Goal: Transaction & Acquisition: Purchase product/service

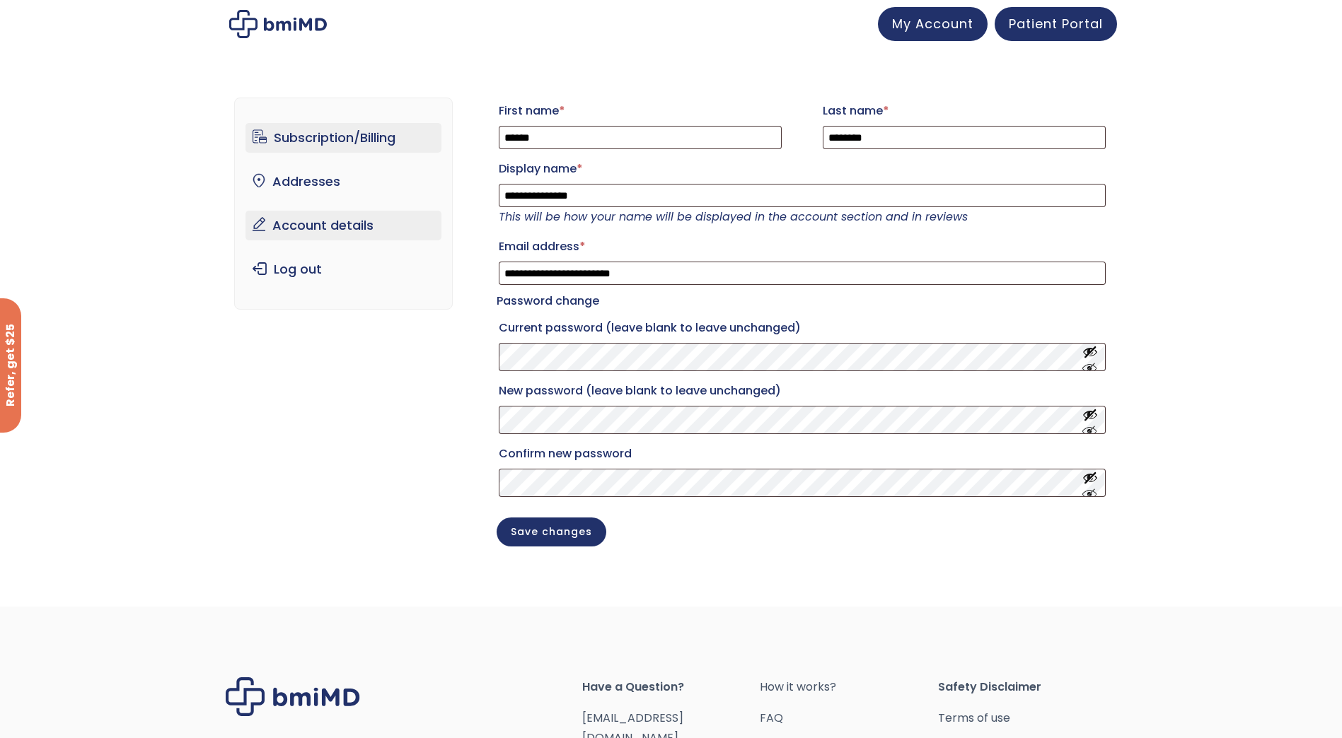
click at [360, 144] on link "Subscription/Billing" at bounding box center [343, 138] width 196 height 30
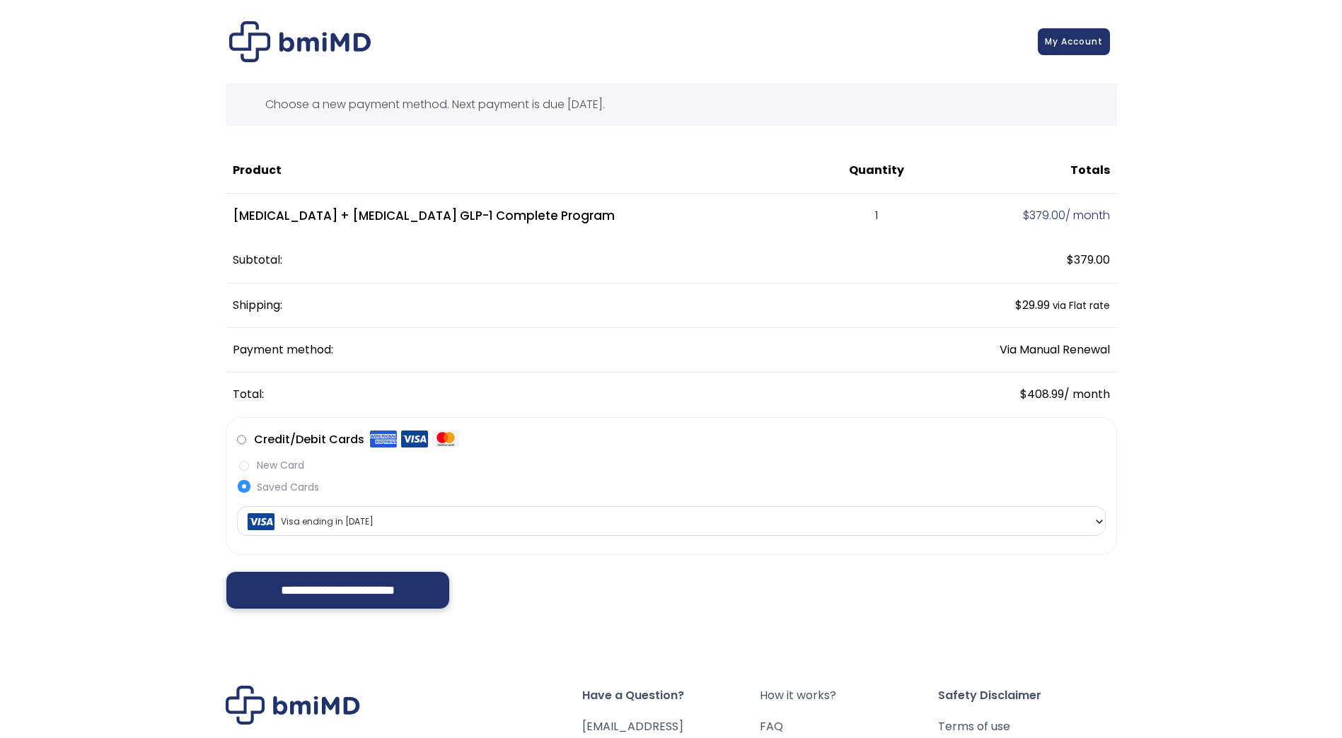
click at [329, 595] on input "**********" at bounding box center [338, 590] width 225 height 38
